Goal: Check status

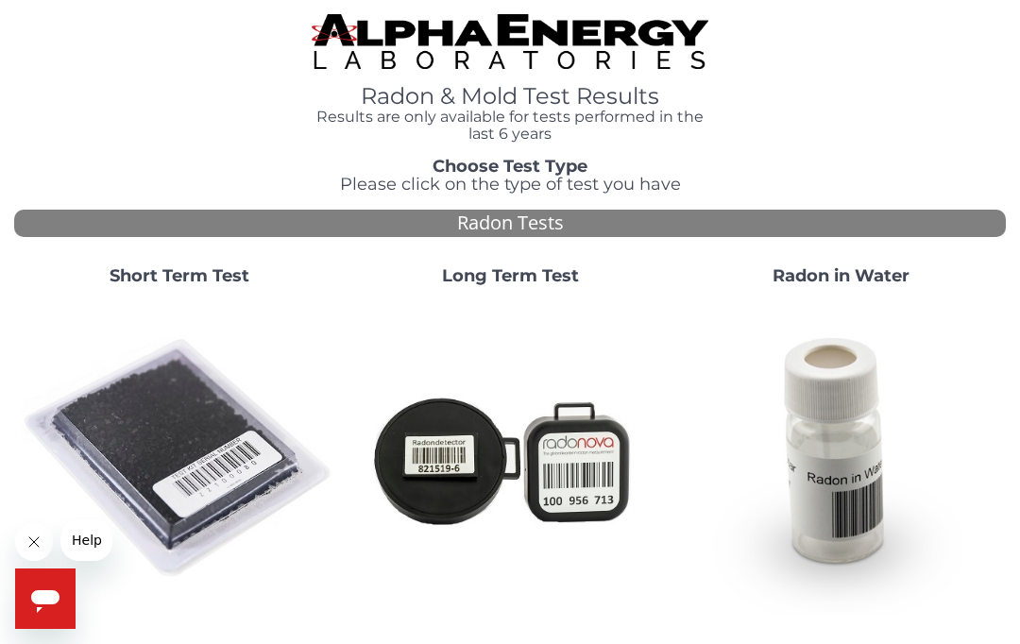
click at [154, 274] on strong "Short Term Test" at bounding box center [180, 275] width 140 height 21
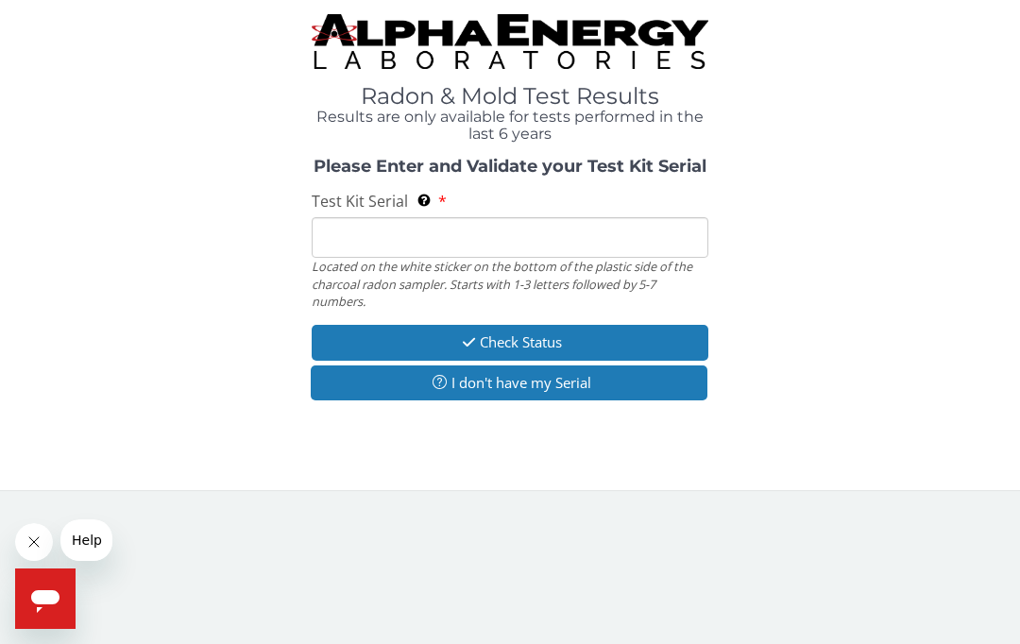
click at [349, 242] on input "Test Kit Serial Located on the white sticker on the bottom of the plastic side …" at bounding box center [510, 237] width 397 height 41
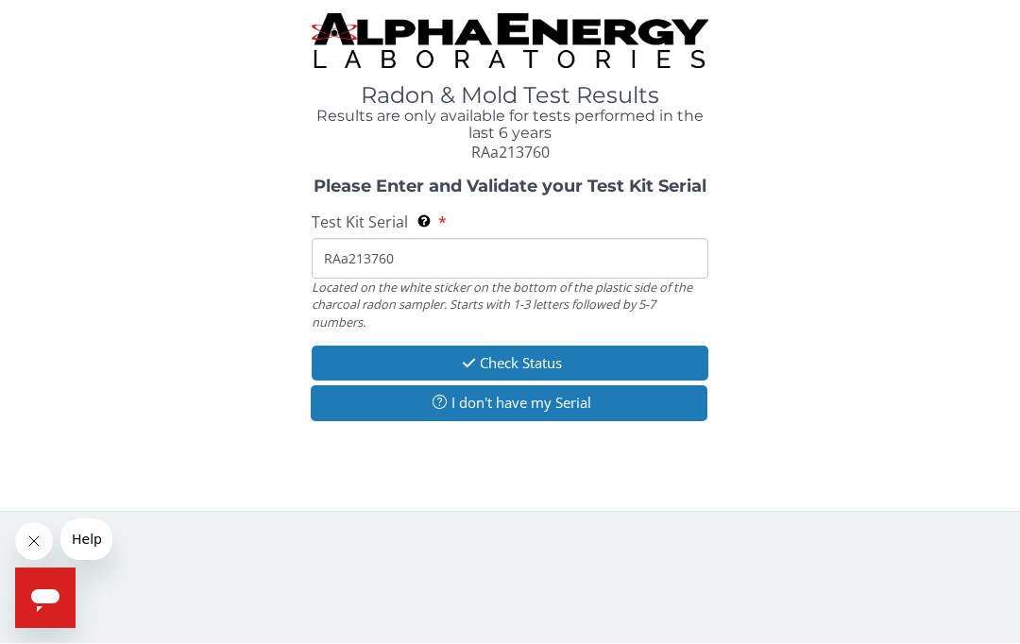
click at [517, 348] on button "Check Status" at bounding box center [510, 364] width 397 height 35
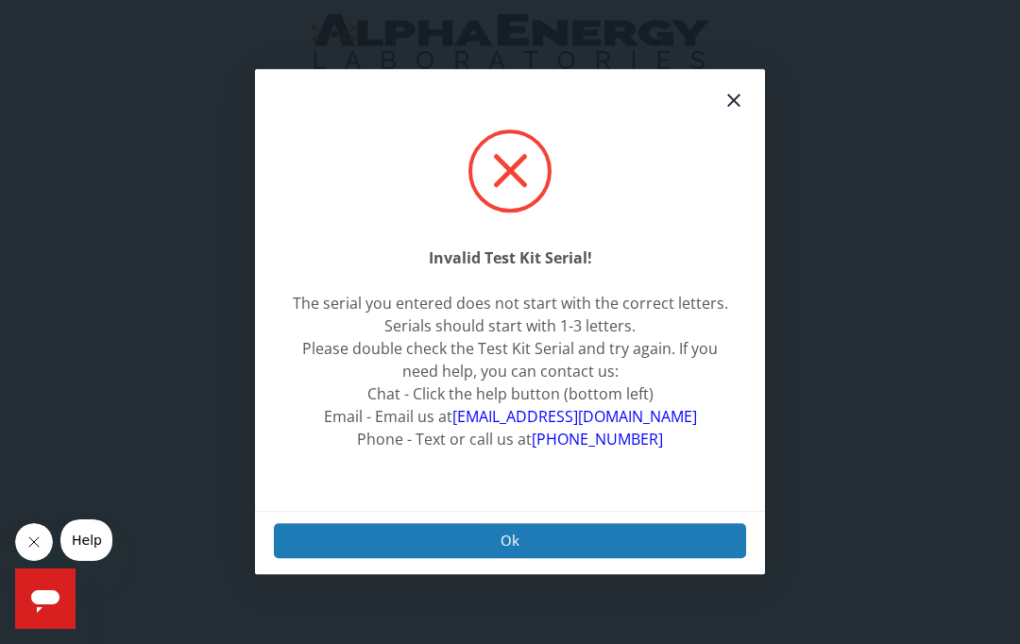
click at [469, 558] on button "Ok" at bounding box center [510, 540] width 472 height 35
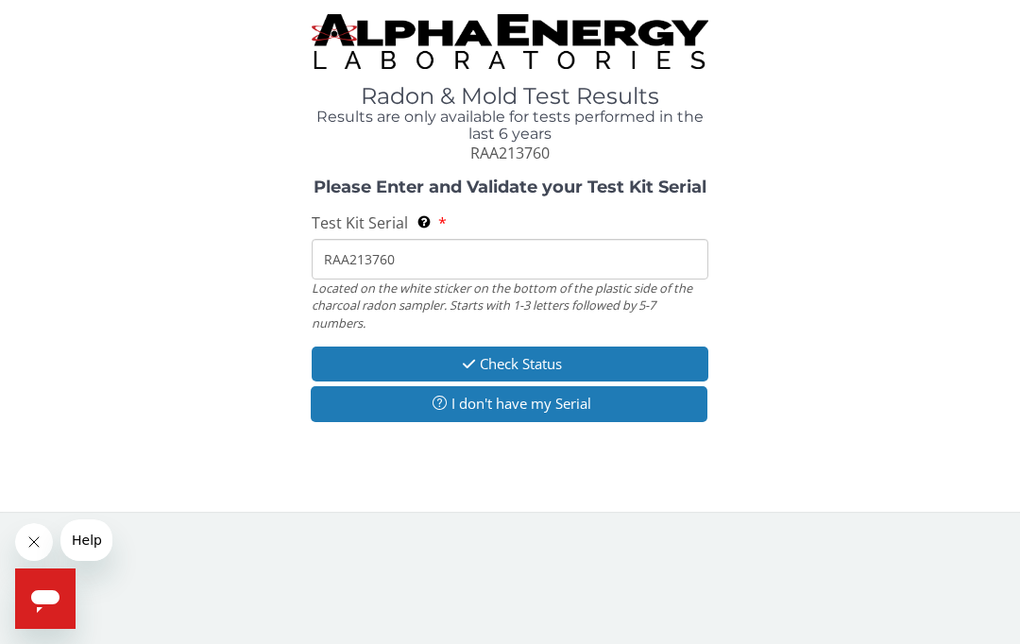
click at [342, 258] on input "RAA213760" at bounding box center [510, 259] width 397 height 41
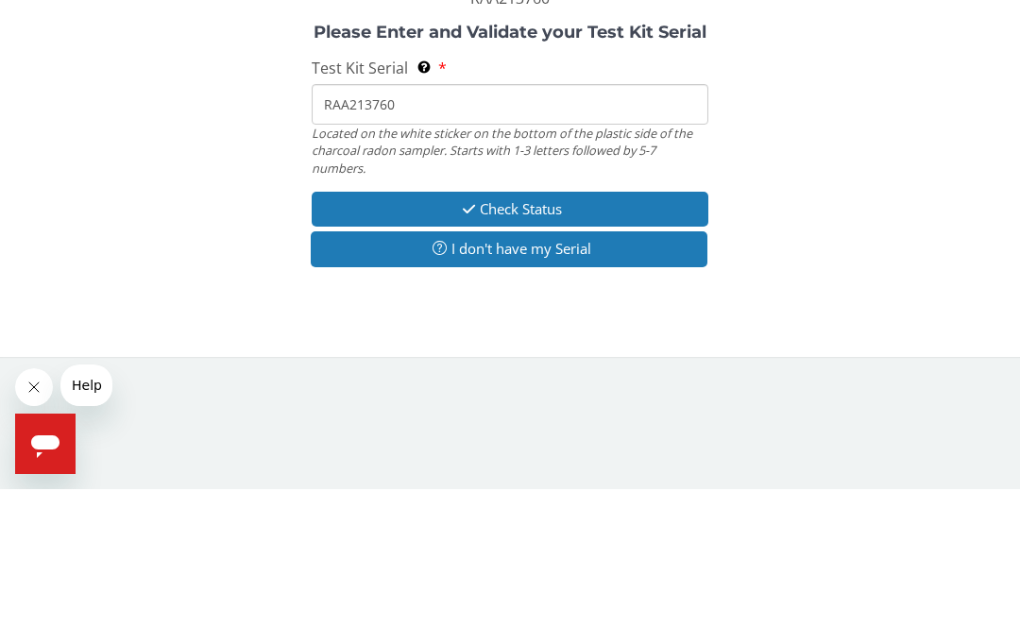
click at [349, 239] on input "RAA213760" at bounding box center [510, 259] width 397 height 41
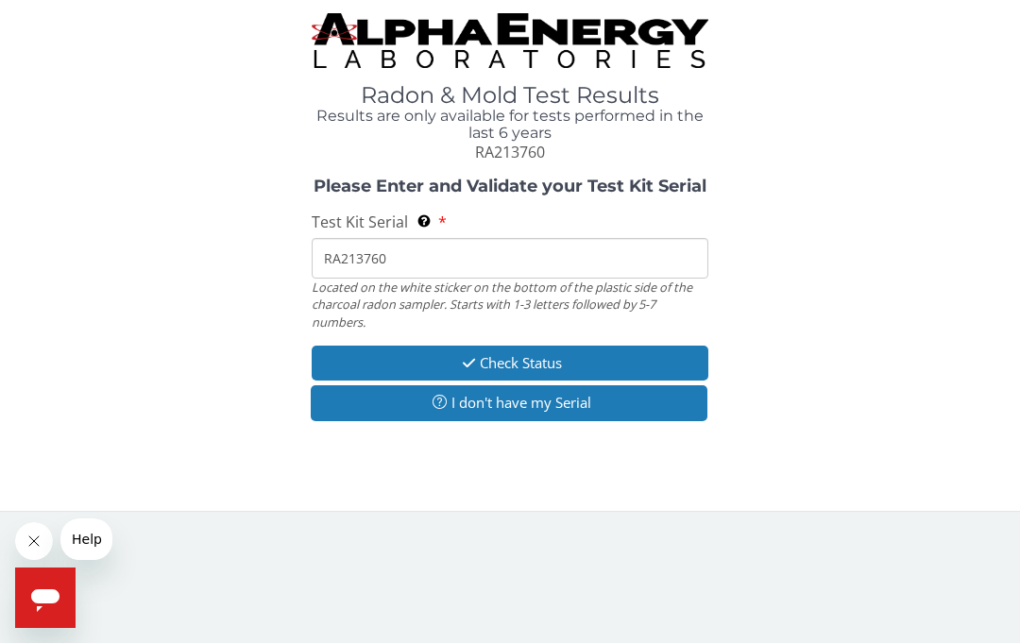
type input "RA213760"
click at [532, 349] on button "Check Status" at bounding box center [510, 364] width 397 height 35
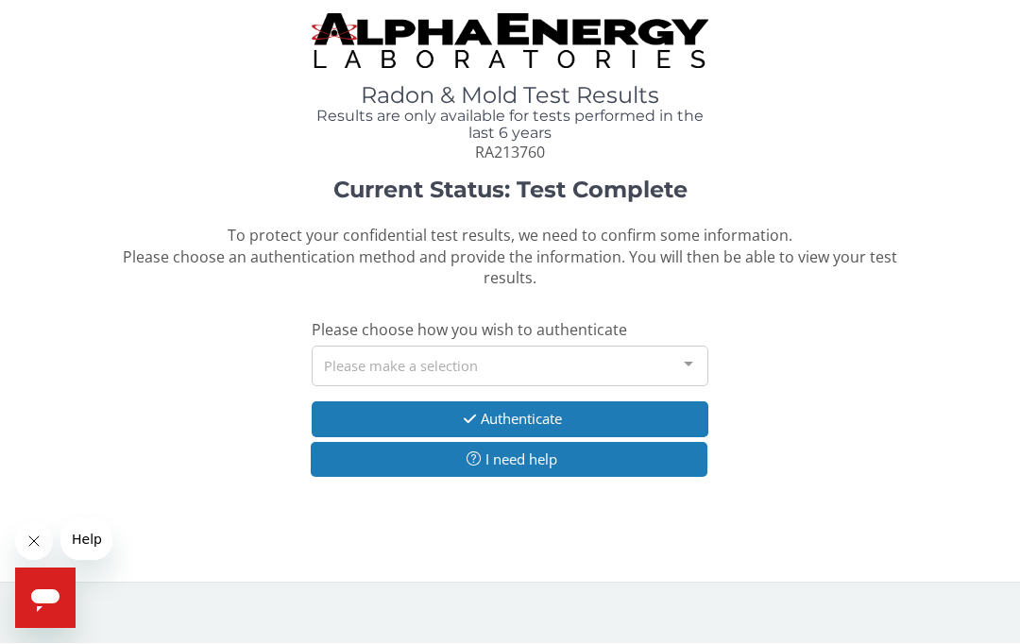
click at [689, 362] on div at bounding box center [689, 366] width 38 height 36
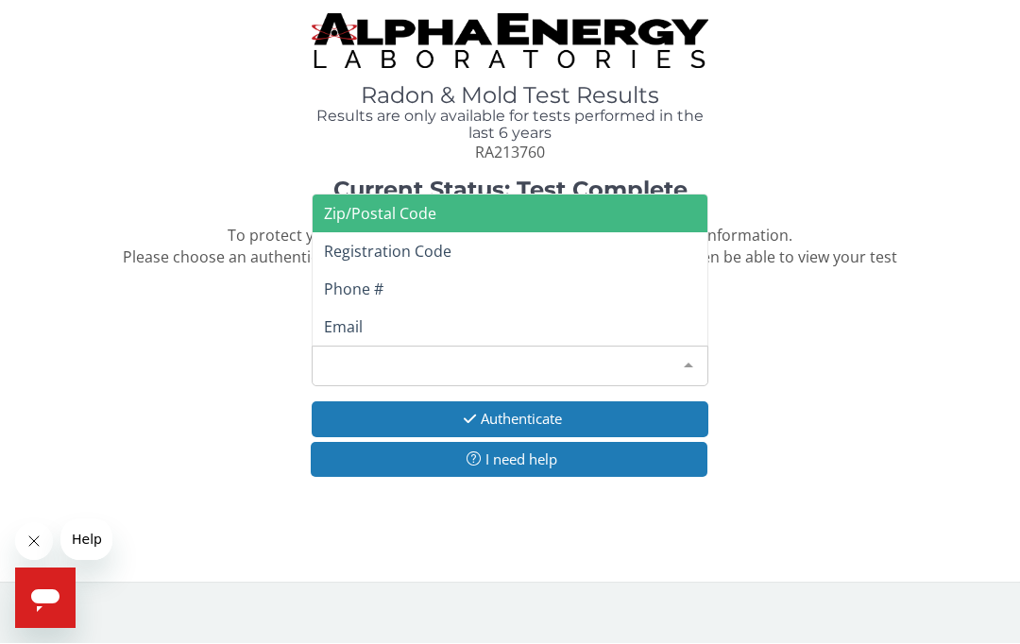
click at [368, 284] on span "Phone #" at bounding box center [354, 290] width 60 height 21
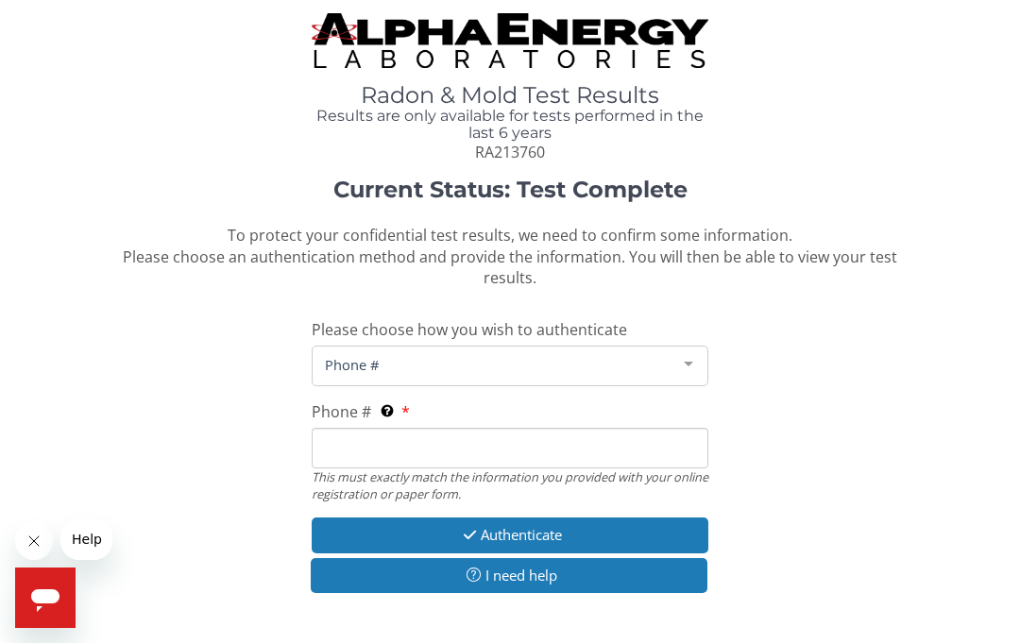
scroll to position [1, 0]
click at [390, 441] on input "Phone # This must exactly match the information you provided with your online r…" at bounding box center [510, 448] width 397 height 41
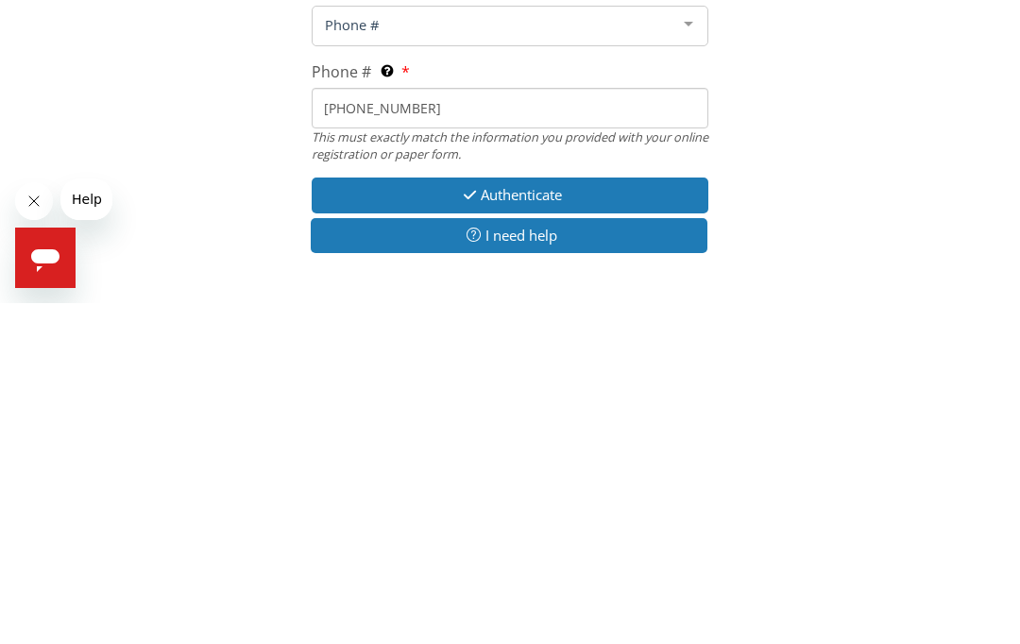
scroll to position [65, 0]
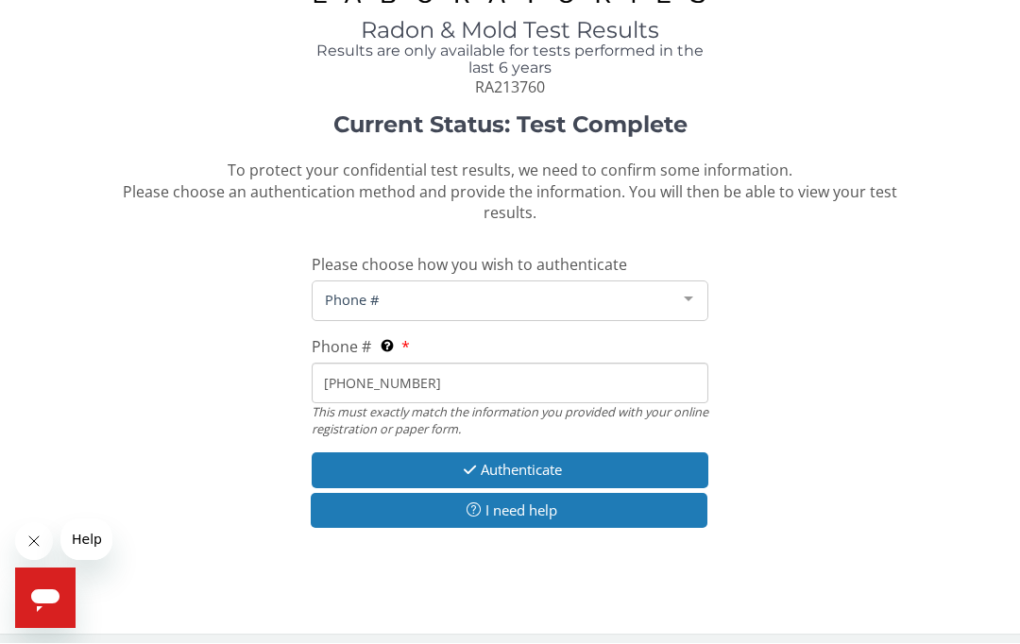
type input "[PHONE_NUMBER]"
click at [562, 453] on button "Authenticate" at bounding box center [510, 470] width 397 height 35
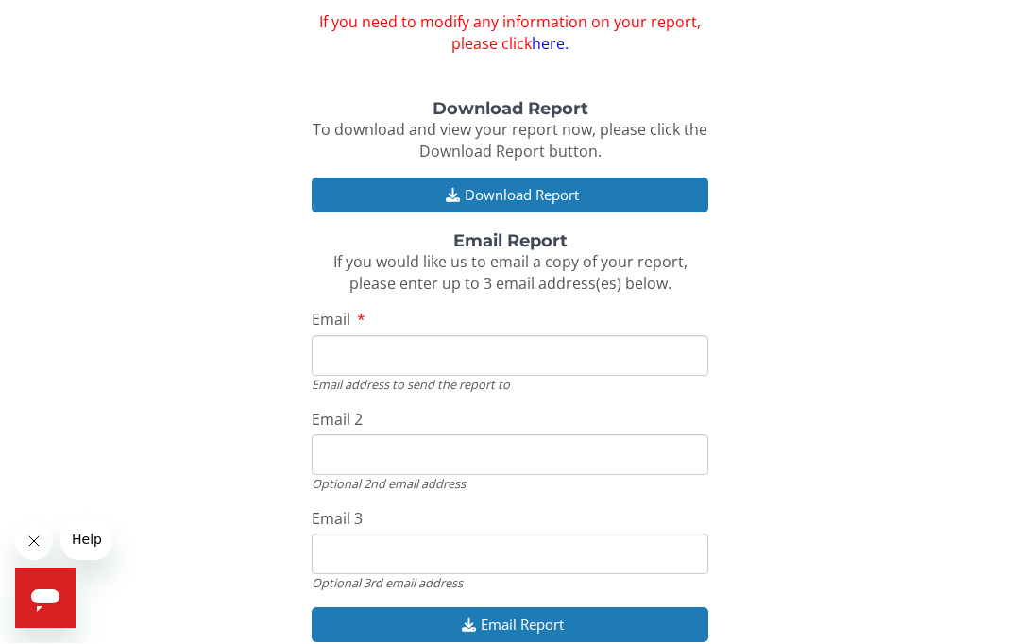
scroll to position [252, 0]
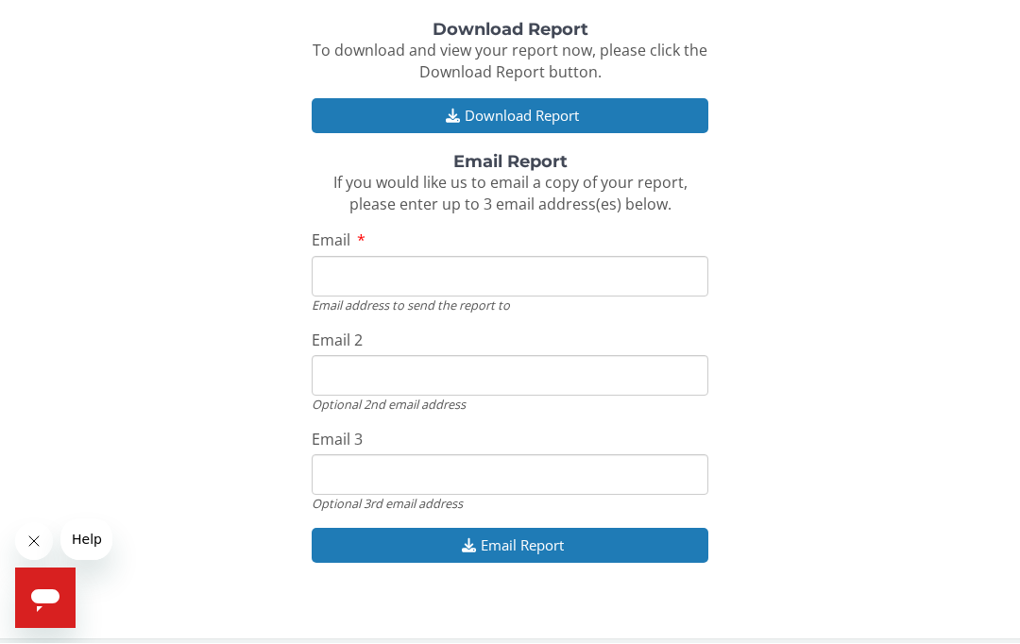
click at [369, 284] on input "Email" at bounding box center [510, 277] width 397 height 41
type input "[EMAIL_ADDRESS][DOMAIN_NAME]"
click at [592, 531] on button "Email Report" at bounding box center [510, 546] width 397 height 35
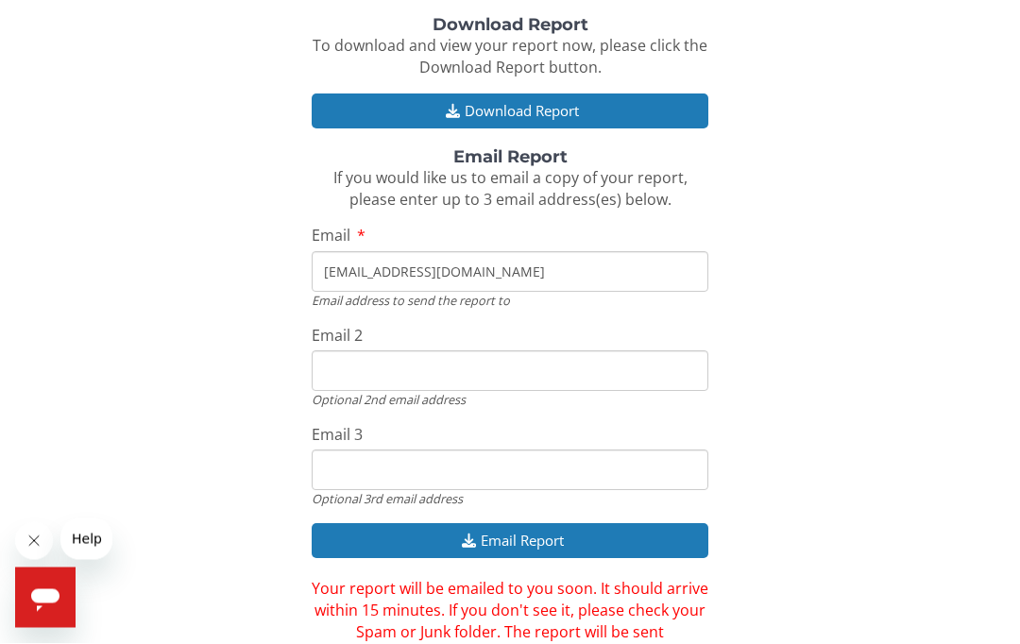
scroll to position [256, 0]
